Goal: Task Accomplishment & Management: Manage account settings

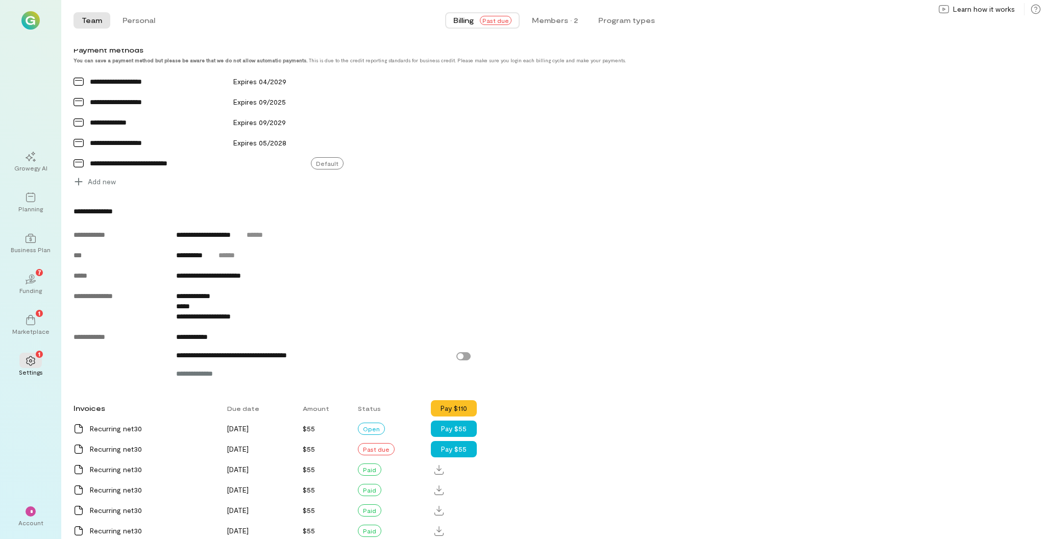
scroll to position [306, 0]
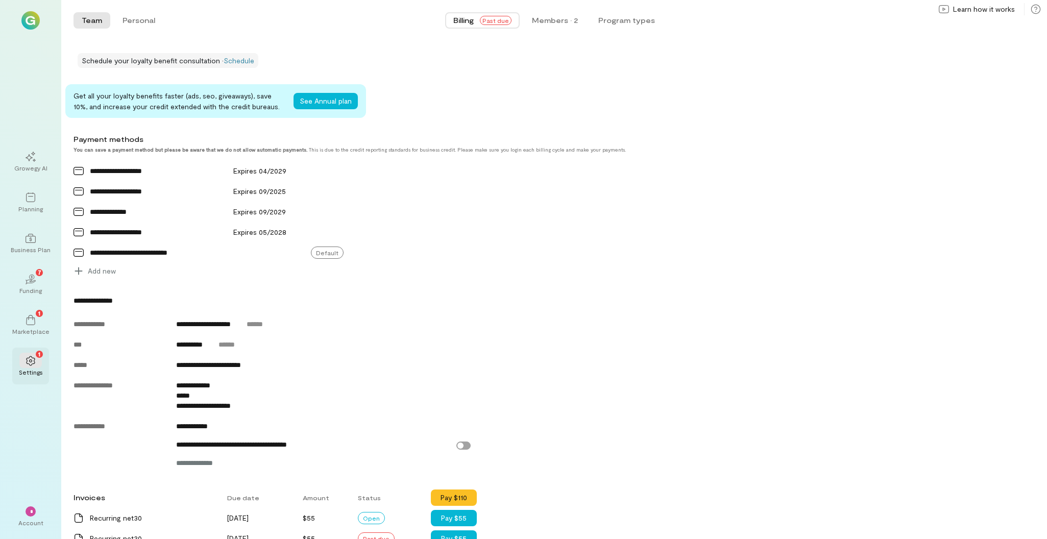
click at [31, 364] on icon at bounding box center [31, 361] width 10 height 10
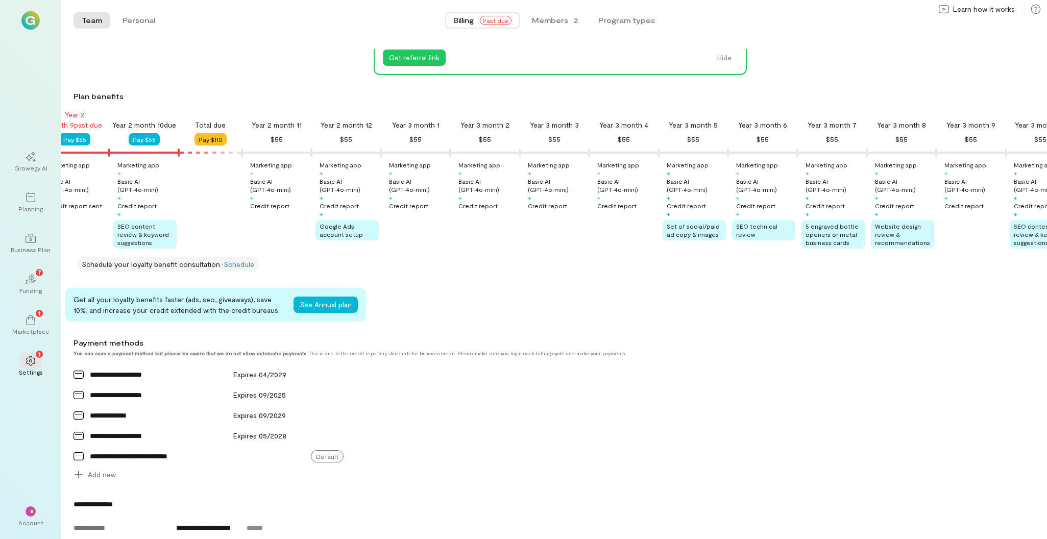
scroll to position [0, 0]
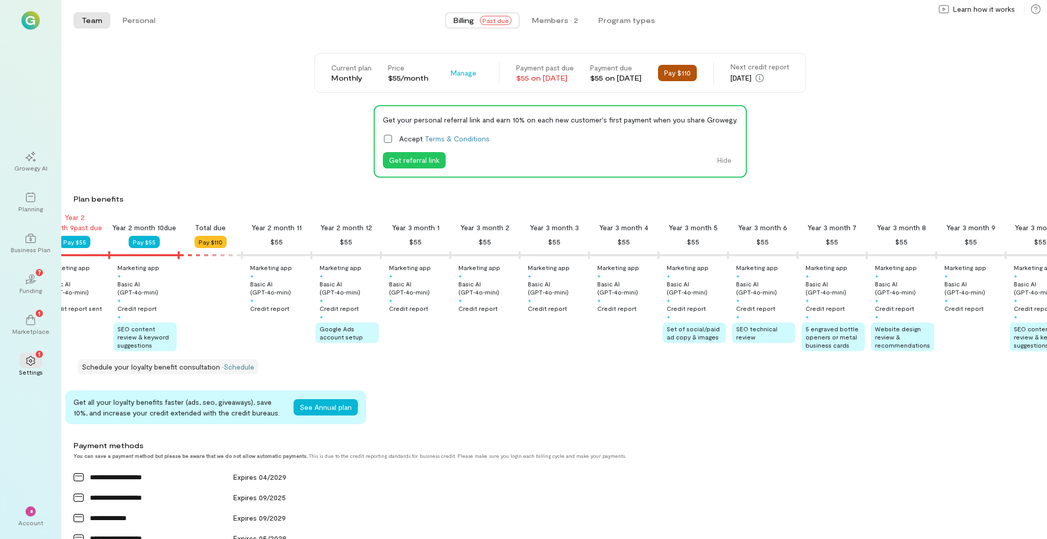
click at [691, 75] on button "Pay $110" at bounding box center [677, 73] width 39 height 16
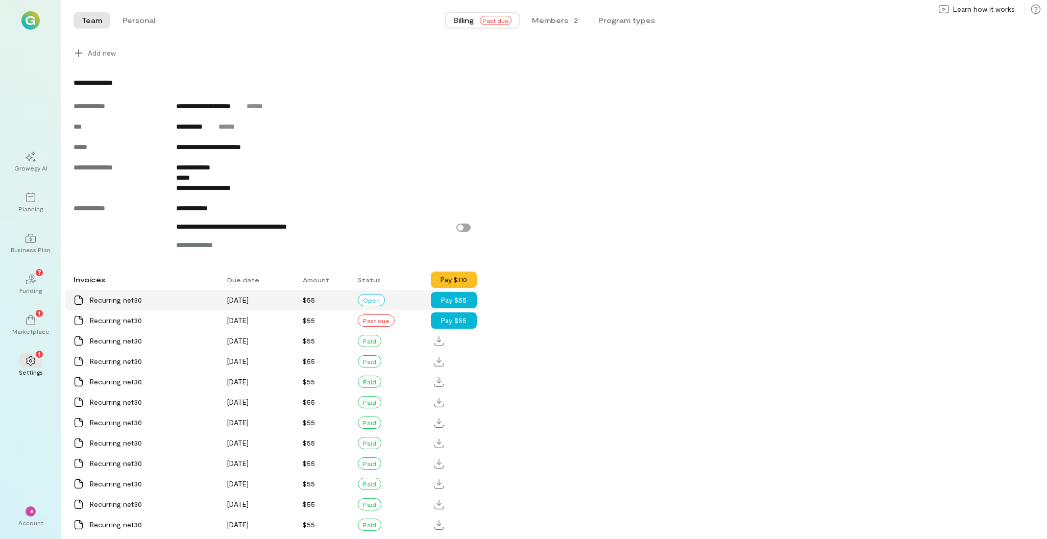
scroll to position [561, 0]
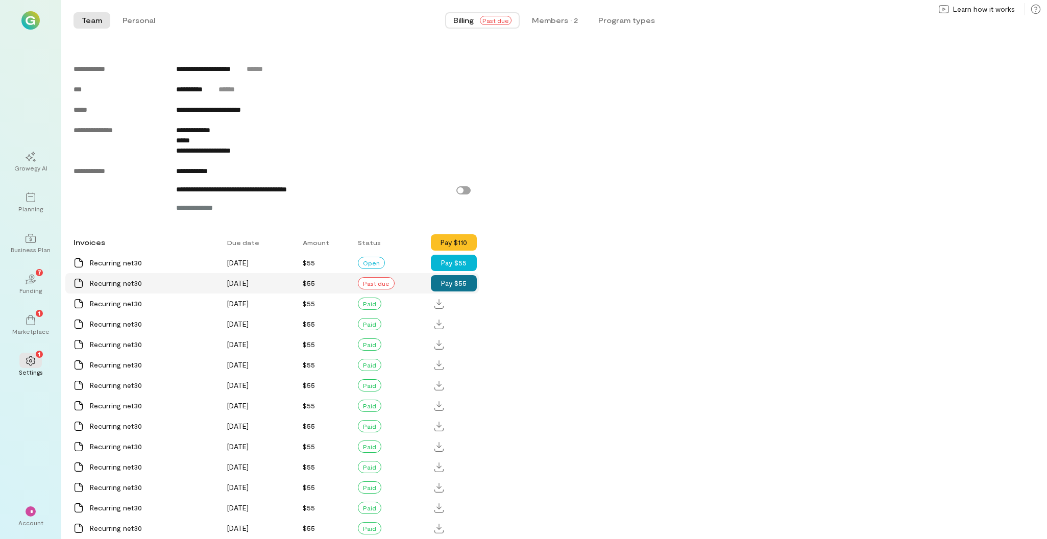
click at [454, 291] on button "Pay $55" at bounding box center [454, 283] width 46 height 16
click at [453, 270] on button "Pay $55" at bounding box center [454, 263] width 46 height 16
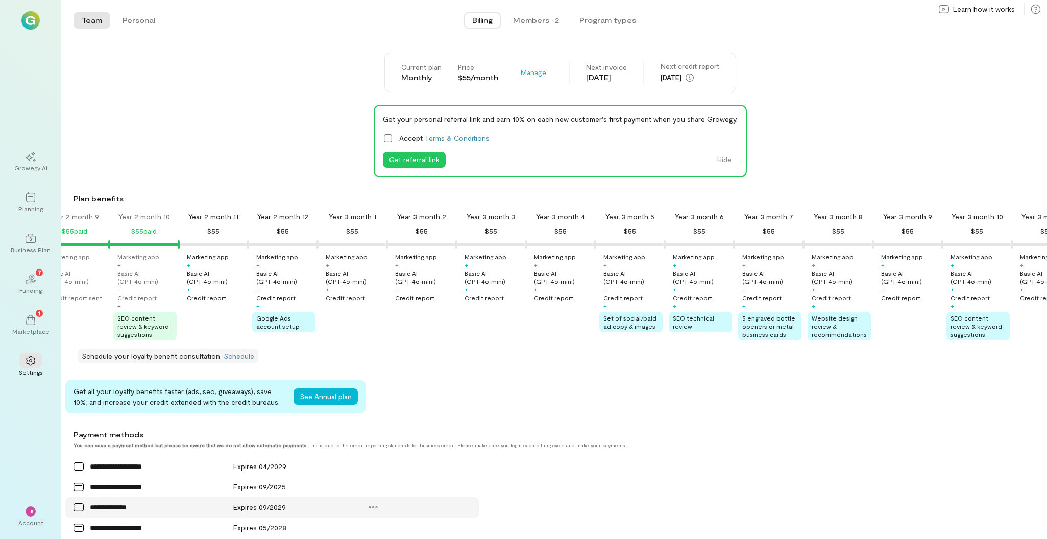
scroll to position [0, 0]
click at [6, 111] on div "Growegy AI Planning Business Plan 02 7 Funding 1 Marketplace Settings * Account" at bounding box center [30, 269] width 61 height 539
